Goal: Information Seeking & Learning: Learn about a topic

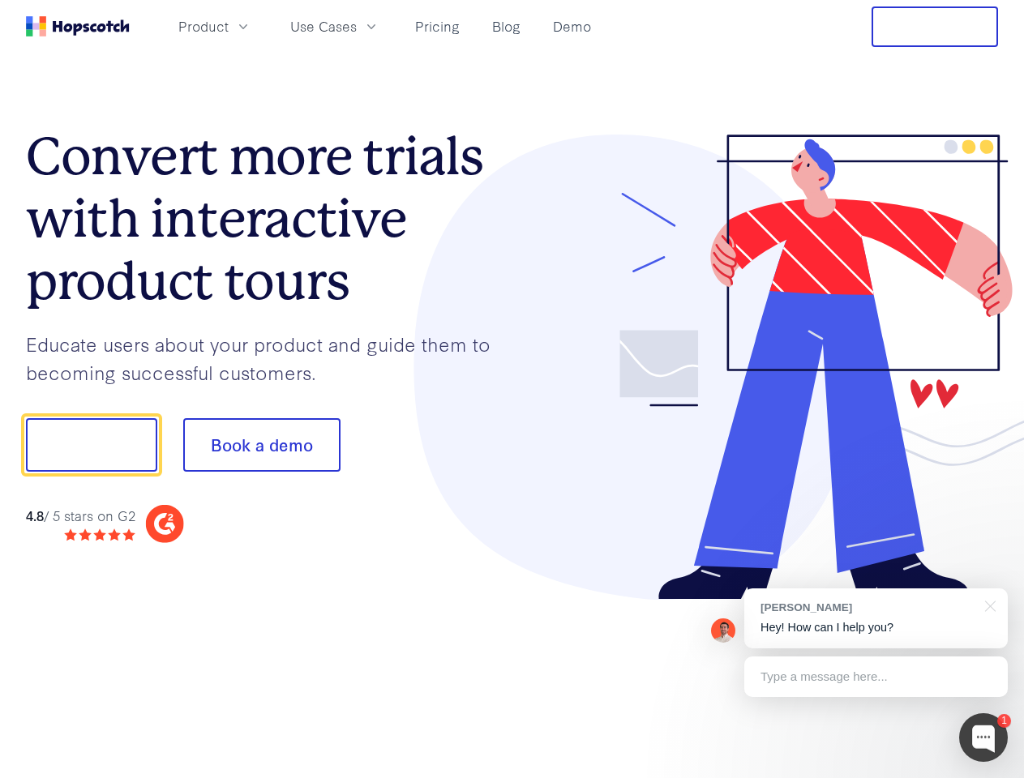
click at [512, 389] on div at bounding box center [755, 368] width 486 height 466
click at [229, 26] on span "Product" at bounding box center [203, 26] width 50 height 20
click at [357, 26] on span "Use Cases" at bounding box center [323, 26] width 66 height 20
click at [935, 27] on button "Free Trial" at bounding box center [934, 26] width 126 height 41
click at [91, 445] on button "Show me!" at bounding box center [91, 444] width 131 height 53
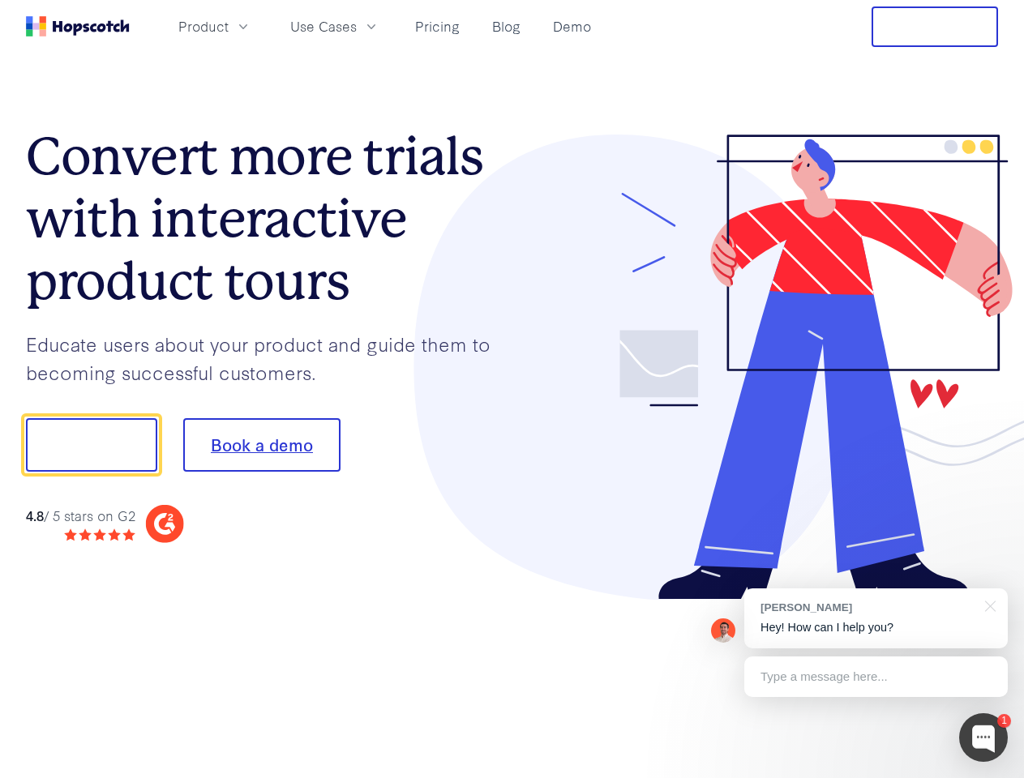
click at [261, 445] on button "Book a demo" at bounding box center [261, 444] width 157 height 53
click at [983, 738] on div at bounding box center [983, 737] width 49 height 49
click at [875, 618] on div "[PERSON_NAME] Hey! How can I help you?" at bounding box center [875, 618] width 263 height 60
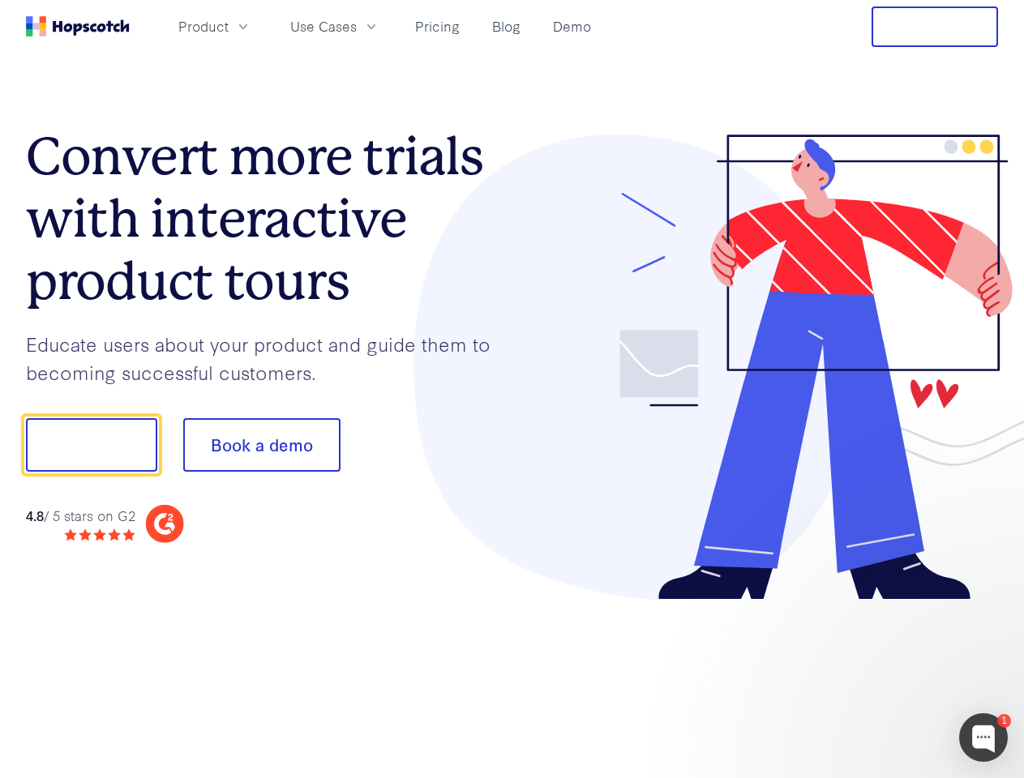
click at [987, 605] on div at bounding box center [856, 443] width 304 height 541
click at [875, 677] on div at bounding box center [856, 551] width 304 height 323
